Goal: Information Seeking & Learning: Learn about a topic

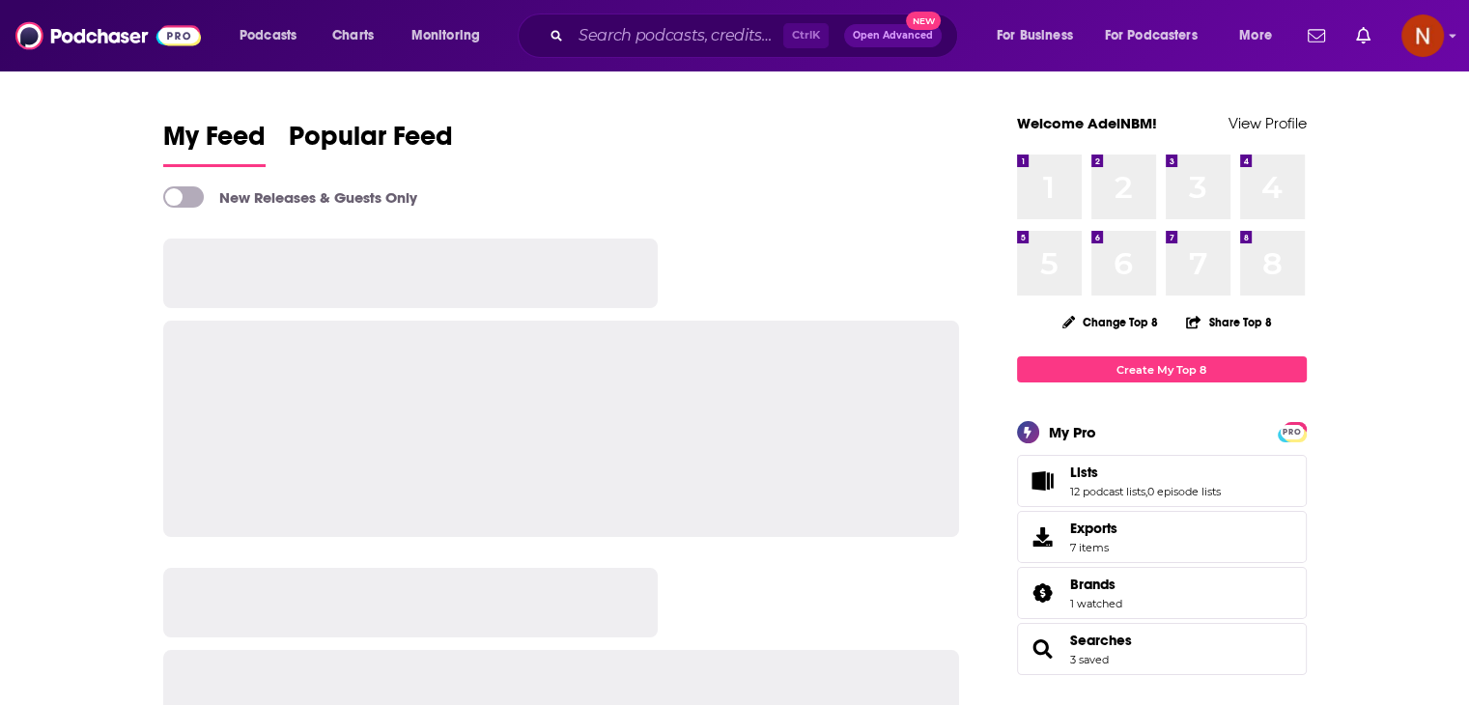
click at [637, 14] on div "Ctrl K Open Advanced New" at bounding box center [738, 36] width 440 height 44
click at [631, 64] on div "Podcasts Charts Monitoring Ctrl K Open Advanced New For Business For Podcasters…" at bounding box center [734, 35] width 1469 height 71
click at [639, 45] on input "Search podcasts, credits, & more..." at bounding box center [677, 35] width 212 height 31
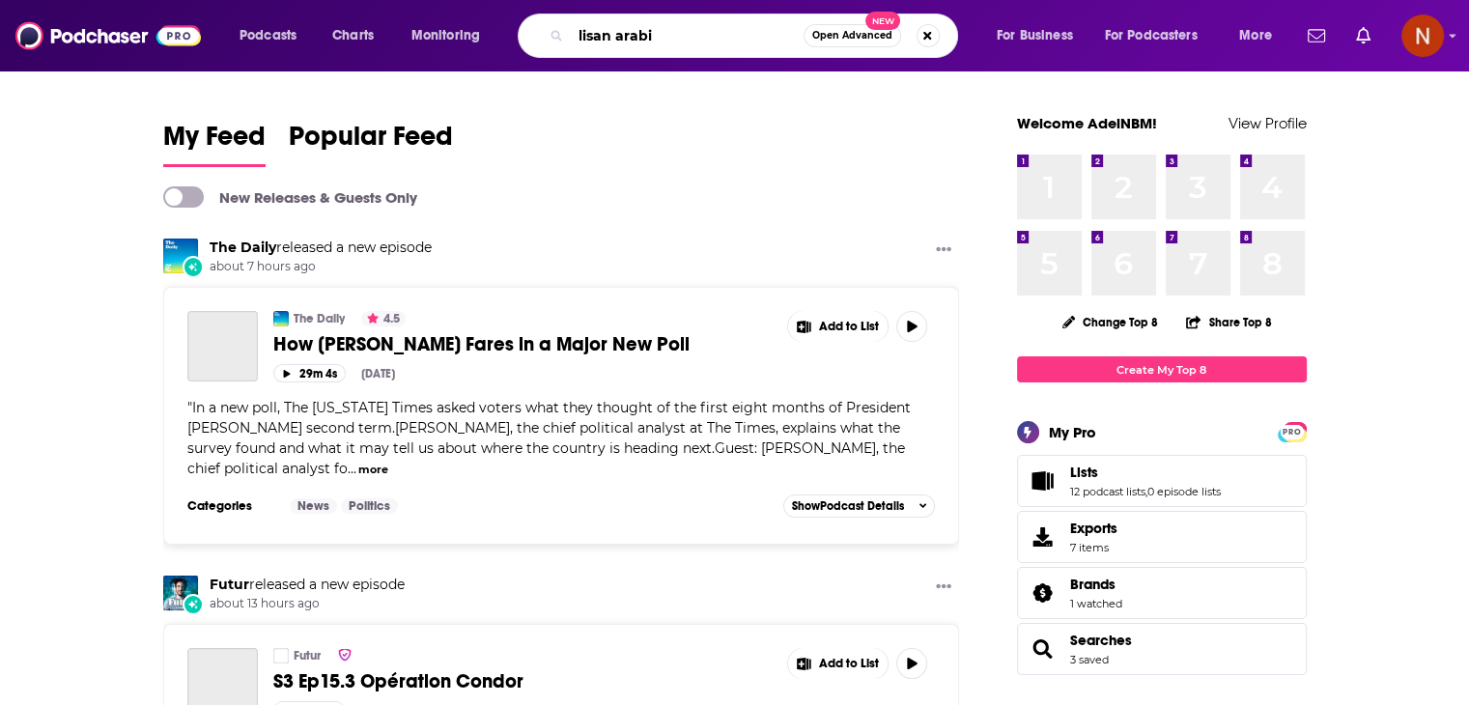
type input "lisan arabi"
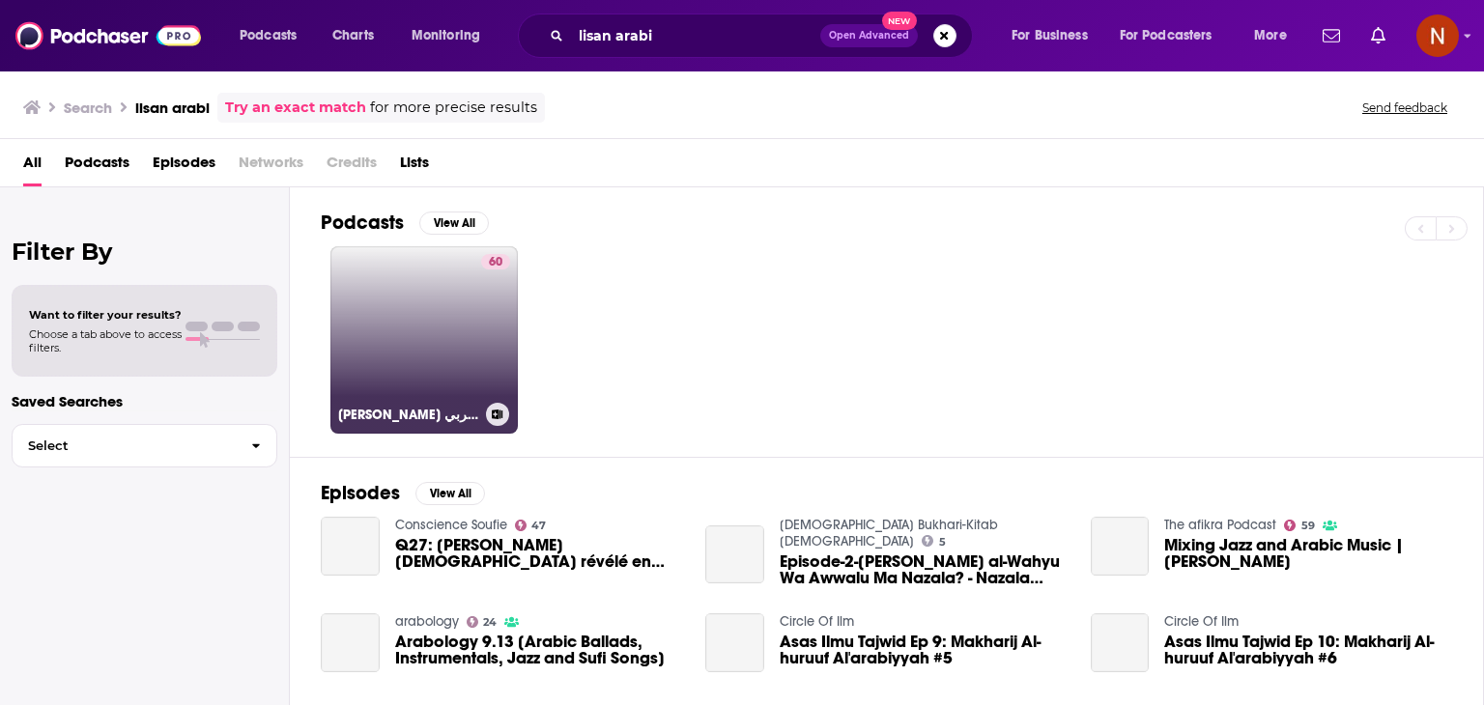
click at [429, 345] on link "60 [PERSON_NAME] لسان عربي" at bounding box center [423, 339] width 187 height 187
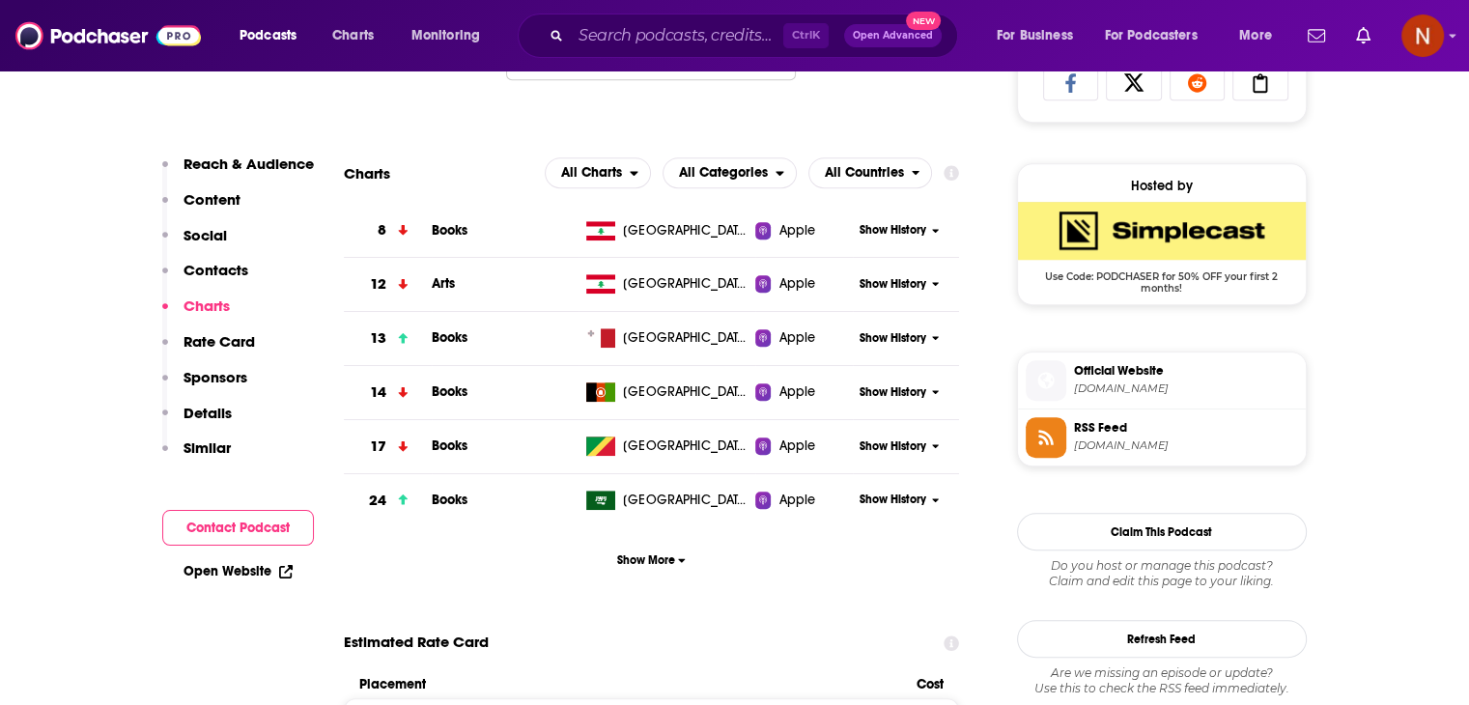
scroll to position [1343, 0]
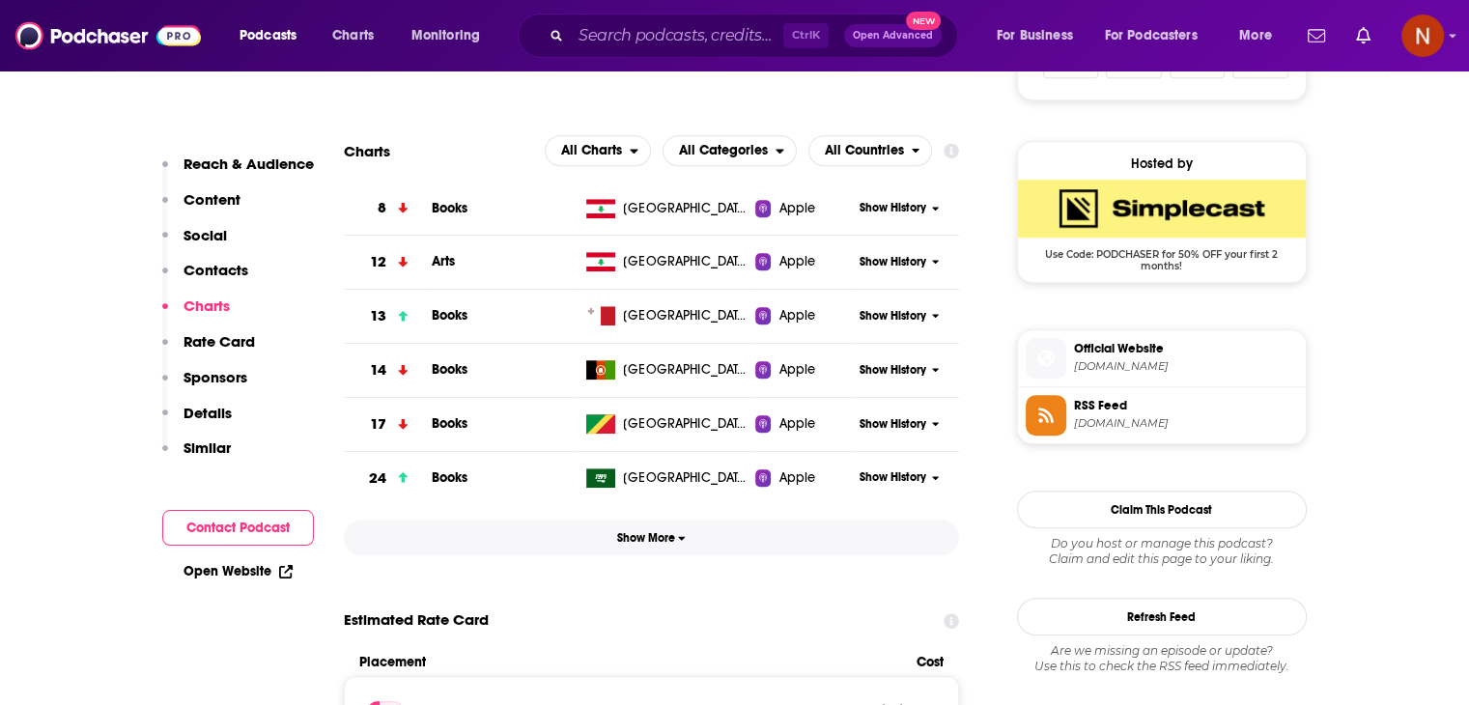
click at [666, 542] on span "Show More" at bounding box center [651, 538] width 69 height 14
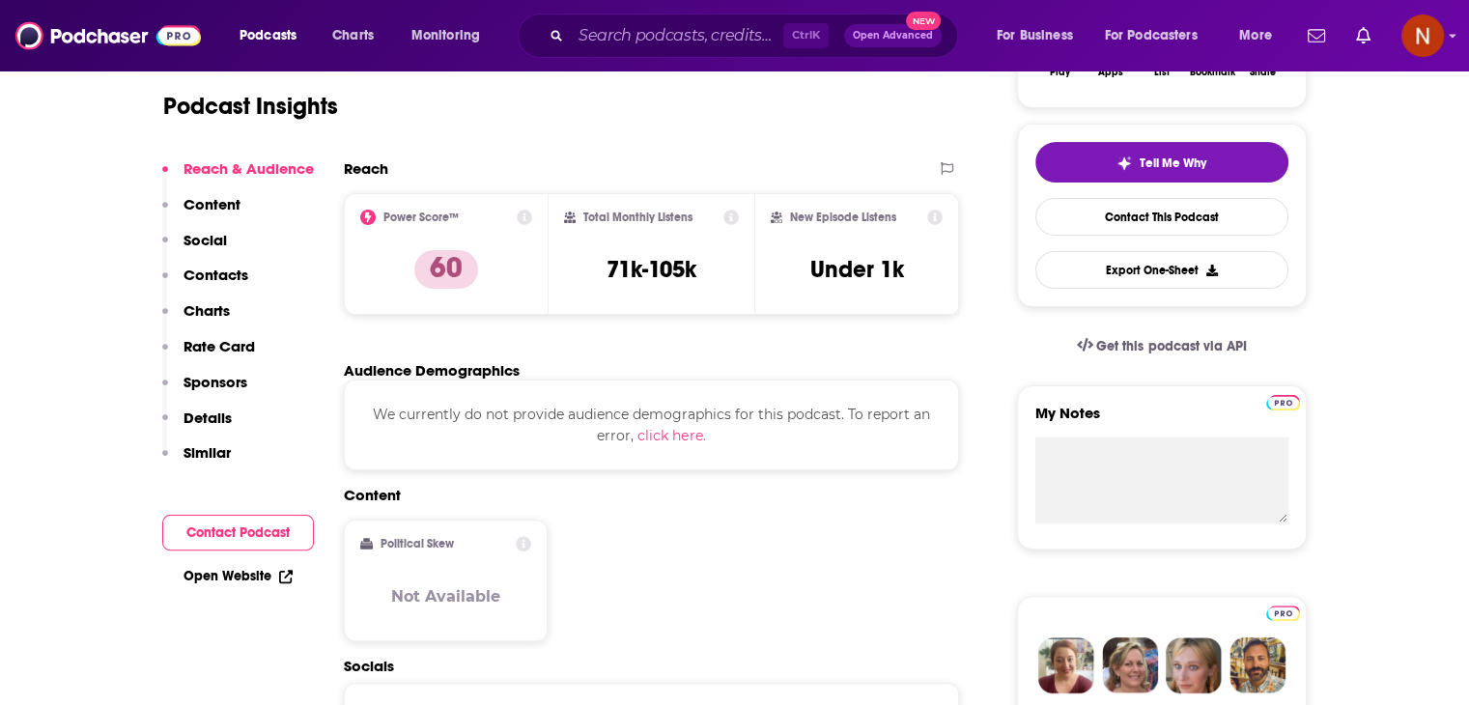
scroll to position [49, 0]
